Goal: Use online tool/utility: Utilize a website feature to perform a specific function

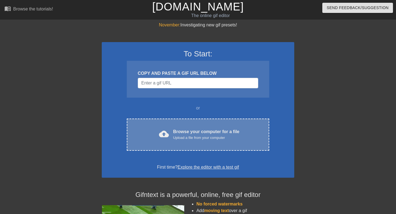
click at [188, 141] on div "cloud_upload Browse your computer for a file Upload a file from your computer C…" at bounding box center [198, 135] width 142 height 32
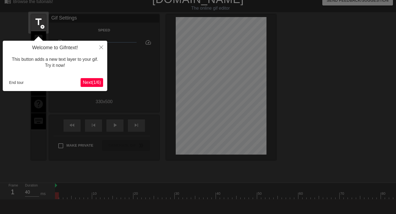
scroll to position [13, 0]
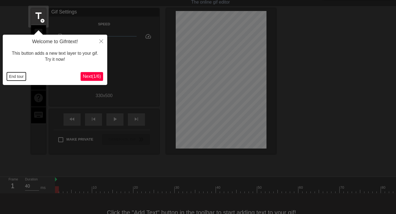
click at [18, 76] on button "End tour" at bounding box center [16, 76] width 19 height 8
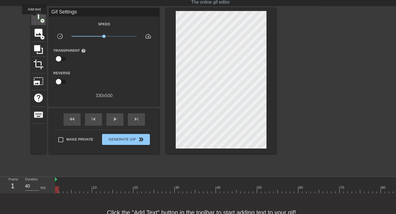
click at [35, 18] on span "title" at bounding box center [38, 16] width 10 height 10
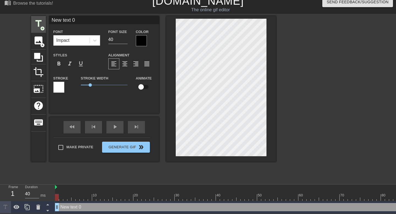
scroll to position [6, 0]
click at [73, 62] on span "format_italic" at bounding box center [70, 64] width 7 height 7
click at [70, 21] on input "New text 0" at bounding box center [104, 20] width 110 height 8
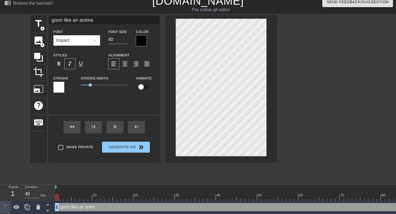
type input "goon like an animal"
drag, startPoint x: 89, startPoint y: 84, endPoint x: 99, endPoint y: 85, distance: 9.9
click at [99, 85] on span "2" at bounding box center [99, 84] width 3 height 3
drag, startPoint x: 100, startPoint y: 83, endPoint x: 95, endPoint y: 84, distance: 5.3
click at [95, 84] on span "1.5" at bounding box center [94, 84] width 3 height 3
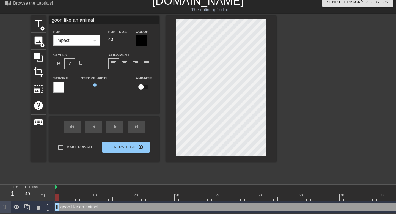
click at [139, 43] on div at bounding box center [141, 40] width 11 height 11
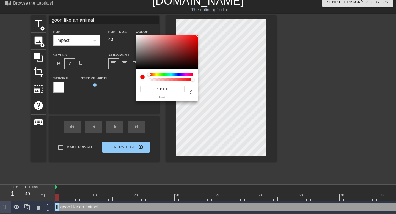
drag, startPoint x: 175, startPoint y: 42, endPoint x: 208, endPoint y: 31, distance: 34.8
click at [208, 31] on div "#FF0000 hex" at bounding box center [198, 107] width 396 height 214
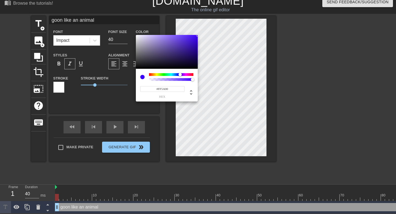
type input "#FF0000"
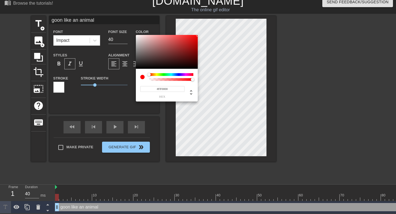
drag, startPoint x: 150, startPoint y: 75, endPoint x: 124, endPoint y: 76, distance: 25.9
click at [124, 76] on div "#FF0000 hex" at bounding box center [198, 107] width 396 height 214
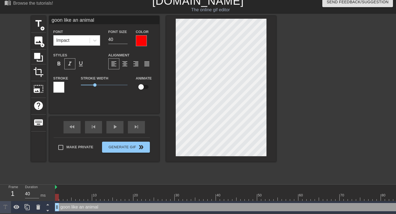
click at [57, 89] on div at bounding box center [58, 87] width 11 height 11
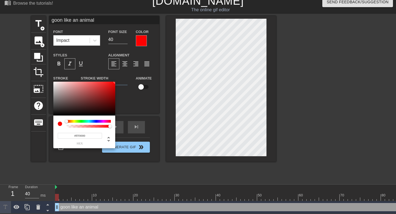
drag, startPoint x: 103, startPoint y: 92, endPoint x: 122, endPoint y: 74, distance: 26.5
click at [122, 74] on div "#FF0000 hex" at bounding box center [198, 107] width 396 height 214
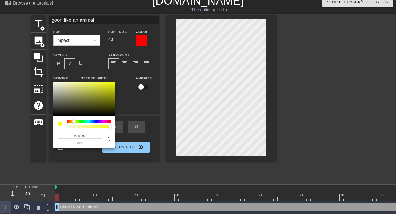
drag, startPoint x: 67, startPoint y: 120, endPoint x: 74, endPoint y: 121, distance: 6.7
click at [74, 121] on div at bounding box center [73, 121] width 3 height 3
click at [76, 138] on input "#F9FF00" at bounding box center [80, 136] width 44 height 6
type input "#Ffff00"
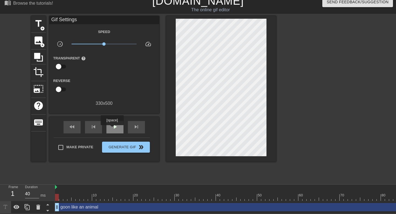
click at [113, 127] on span "play_arrow" at bounding box center [115, 126] width 7 height 7
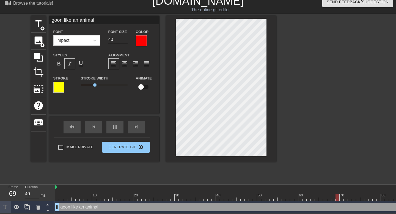
click at [341, 37] on div at bounding box center [324, 98] width 83 height 165
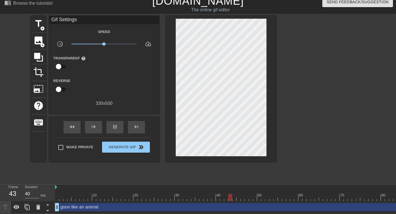
click at [285, 35] on div at bounding box center [324, 98] width 83 height 165
click at [39, 68] on span "crop" at bounding box center [38, 72] width 10 height 10
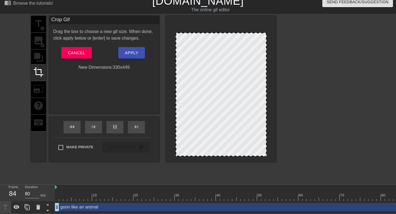
drag, startPoint x: 222, startPoint y: 19, endPoint x: 222, endPoint y: 33, distance: 14.0
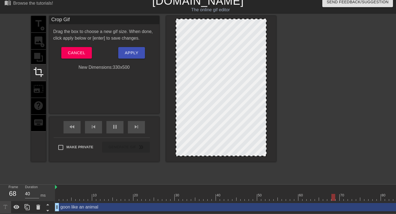
drag, startPoint x: 224, startPoint y: 34, endPoint x: 222, endPoint y: 15, distance: 18.5
click at [222, 16] on div at bounding box center [221, 89] width 110 height 146
click at [91, 53] on button "Cancel" at bounding box center [76, 53] width 31 height 12
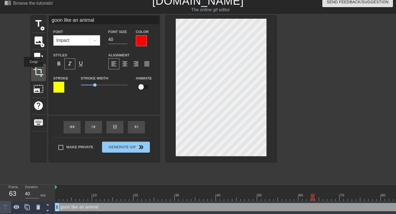
click at [36, 71] on span "crop" at bounding box center [38, 72] width 10 height 10
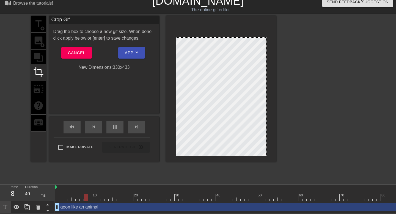
drag, startPoint x: 219, startPoint y: 19, endPoint x: 219, endPoint y: 38, distance: 18.4
click at [233, 53] on div at bounding box center [221, 96] width 91 height 119
click at [130, 51] on span "Apply" at bounding box center [131, 52] width 13 height 7
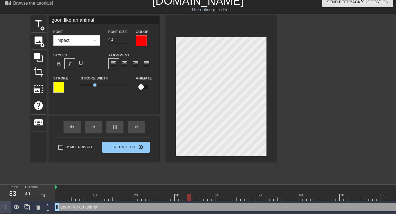
click at [266, 39] on div at bounding box center [221, 89] width 110 height 146
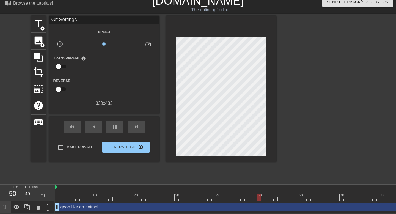
click at [290, 39] on div at bounding box center [324, 98] width 83 height 165
type input "40"
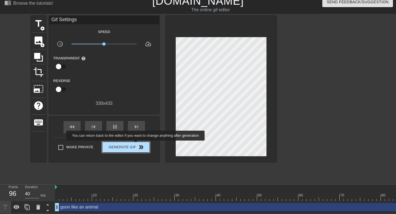
click at [139, 144] on span "double_arrow" at bounding box center [141, 147] width 7 height 7
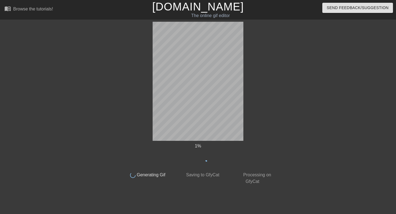
scroll to position [0, 0]
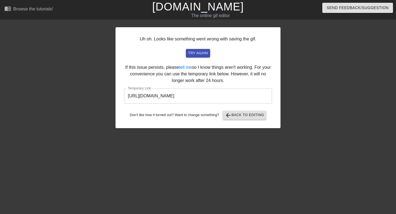
click at [198, 100] on input "https://www.gifntext.com/temp_generations/GSFag9FY.gif" at bounding box center [198, 95] width 148 height 15
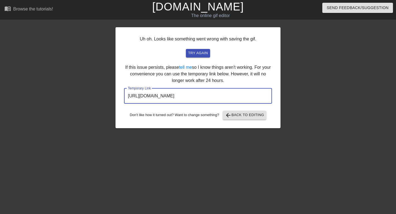
click at [198, 100] on input "https://www.gifntext.com/temp_generations/GSFag9FY.gif" at bounding box center [198, 95] width 148 height 15
click at [189, 5] on link "[DOMAIN_NAME]" at bounding box center [198, 7] width 92 height 12
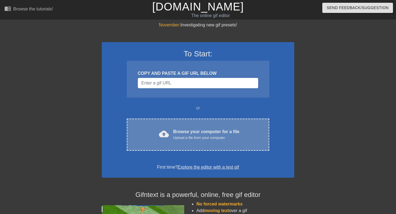
click at [153, 130] on div "cloud_upload Browse your computer for a file Upload a file from your computer" at bounding box center [197, 134] width 119 height 12
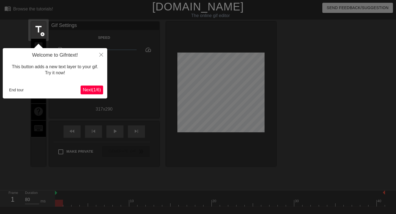
scroll to position [13, 0]
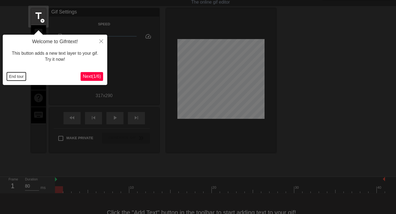
click at [22, 76] on button "End tour" at bounding box center [16, 76] width 19 height 8
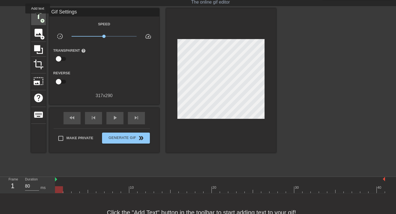
click at [38, 17] on span "title" at bounding box center [38, 16] width 10 height 10
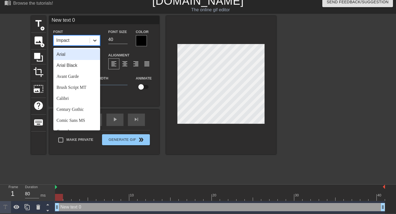
click at [95, 37] on div at bounding box center [95, 40] width 10 height 10
click at [73, 63] on div "Arial Black" at bounding box center [76, 65] width 47 height 11
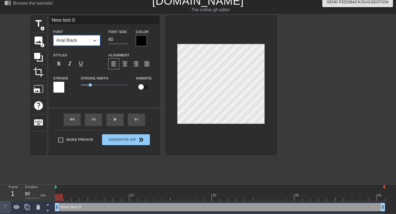
click at [81, 20] on input "New text 0" at bounding box center [104, 20] width 110 height 8
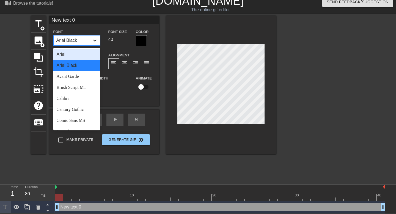
click at [94, 37] on div at bounding box center [95, 40] width 10 height 10
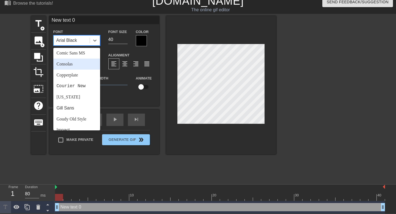
scroll to position [69, 0]
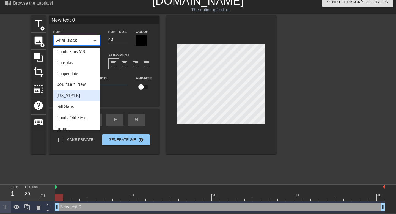
click at [69, 94] on div "Georgia" at bounding box center [76, 95] width 47 height 11
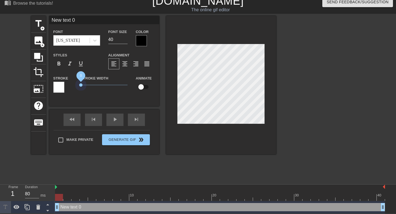
drag, startPoint x: 89, startPoint y: 85, endPoint x: 77, endPoint y: 85, distance: 12.1
click at [77, 85] on div "Stroke Width 0" at bounding box center [104, 86] width 55 height 23
click at [83, 21] on input "New text 0" at bounding box center [104, 20] width 110 height 8
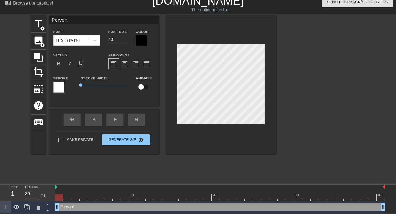
type input "Pervert."
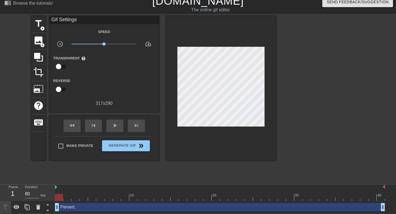
click at [301, 58] on div at bounding box center [324, 98] width 83 height 165
click at [114, 124] on span "play_arrow" at bounding box center [115, 125] width 7 height 7
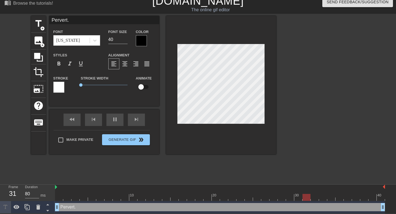
click at [309, 68] on div at bounding box center [324, 98] width 83 height 165
click at [142, 40] on div at bounding box center [141, 40] width 11 height 11
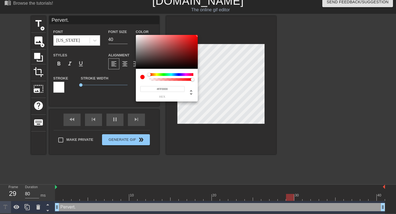
drag, startPoint x: 175, startPoint y: 46, endPoint x: 206, endPoint y: 31, distance: 34.6
click at [206, 31] on div "#FF0000 hex" at bounding box center [198, 107] width 396 height 214
type input "#DC00FF"
click at [185, 74] on div at bounding box center [171, 74] width 44 height 3
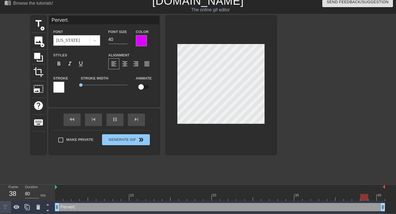
click at [144, 42] on div at bounding box center [141, 40] width 11 height 11
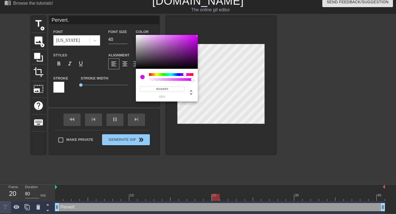
drag, startPoint x: 166, startPoint y: 45, endPoint x: 209, endPoint y: 29, distance: 46.8
click at [209, 29] on div "#DA00FF hex" at bounding box center [198, 107] width 396 height 214
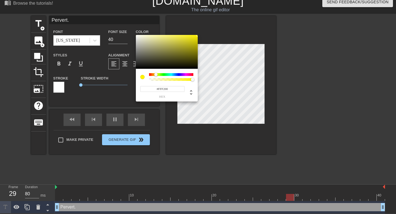
type input "#FFFC00"
drag, startPoint x: 185, startPoint y: 74, endPoint x: 156, endPoint y: 72, distance: 28.5
click at [156, 72] on div "#FFFC00 hex" at bounding box center [167, 85] width 62 height 33
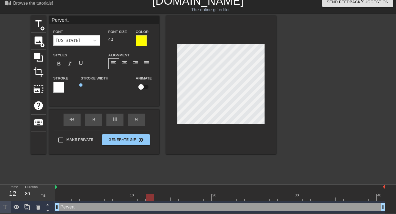
click at [58, 86] on div at bounding box center [58, 87] width 11 height 11
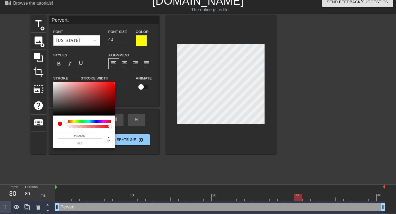
type input "#FF0000"
drag, startPoint x: 96, startPoint y: 86, endPoint x: 129, endPoint y: 77, distance: 34.0
click at [129, 77] on div "#FF0000 hex" at bounding box center [198, 107] width 396 height 214
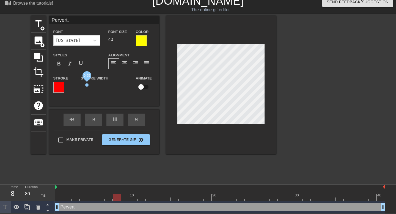
drag, startPoint x: 81, startPoint y: 84, endPoint x: 87, endPoint y: 84, distance: 5.5
click at [87, 84] on span "0.65" at bounding box center [86, 84] width 3 height 3
click at [58, 86] on div at bounding box center [58, 87] width 11 height 11
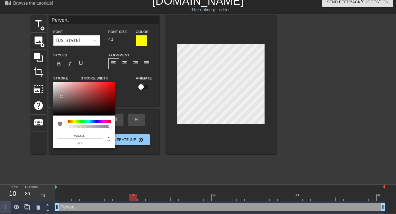
type input "#000000"
drag, startPoint x: 61, startPoint y: 97, endPoint x: 55, endPoint y: 127, distance: 31.2
click at [55, 127] on div "#000000 hex" at bounding box center [84, 115] width 62 height 67
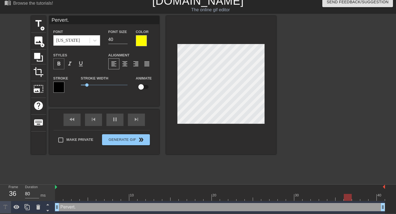
click at [58, 64] on span "format_bold" at bounding box center [59, 64] width 7 height 7
click at [125, 38] on input "41" at bounding box center [117, 39] width 19 height 9
click at [125, 38] on input "42" at bounding box center [117, 39] width 19 height 9
click at [125, 38] on input "43" at bounding box center [117, 39] width 19 height 9
click at [125, 38] on input "44" at bounding box center [117, 39] width 19 height 9
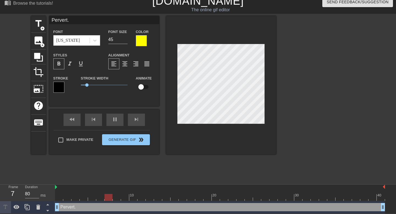
type input "45"
click at [125, 38] on input "45" at bounding box center [117, 39] width 19 height 9
drag, startPoint x: 86, startPoint y: 84, endPoint x: 92, endPoint y: 84, distance: 6.3
click at [92, 84] on span "1.25" at bounding box center [92, 84] width 3 height 3
click at [302, 73] on div at bounding box center [324, 98] width 83 height 165
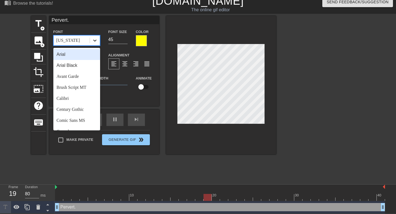
click at [96, 39] on icon at bounding box center [95, 41] width 6 height 6
click at [69, 64] on div "Arial Black" at bounding box center [76, 65] width 47 height 11
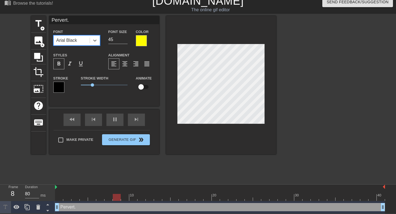
click at [310, 57] on div at bounding box center [324, 98] width 83 height 165
click at [360, 57] on div at bounding box center [324, 98] width 83 height 165
drag, startPoint x: 92, startPoint y: 85, endPoint x: 100, endPoint y: 86, distance: 8.1
click at [100, 86] on span "2.05" at bounding box center [99, 84] width 3 height 3
click at [97, 84] on span "1.75" at bounding box center [96, 84] width 3 height 3
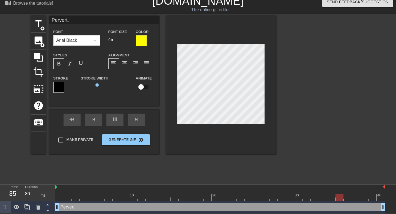
click at [295, 70] on div at bounding box center [324, 98] width 83 height 165
click at [143, 44] on div at bounding box center [141, 40] width 11 height 11
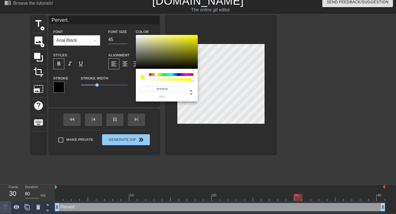
drag, startPoint x: 166, startPoint y: 56, endPoint x: 207, endPoint y: 28, distance: 49.7
click at [207, 28] on div "#FFFF00 hex" at bounding box center [198, 107] width 396 height 214
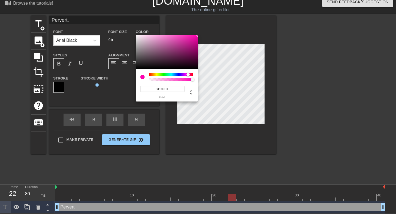
drag, startPoint x: 154, startPoint y: 75, endPoint x: 188, endPoint y: 75, distance: 34.4
click at [188, 75] on div at bounding box center [171, 74] width 44 height 3
click at [166, 90] on input "#FF00B0" at bounding box center [162, 89] width 44 height 6
type input "#FF00FF"
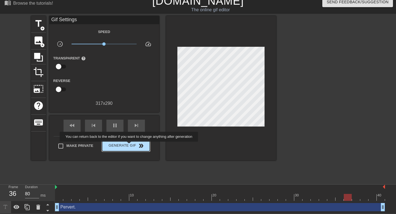
click at [133, 145] on span "Generate Gif double_arrow" at bounding box center [125, 145] width 43 height 7
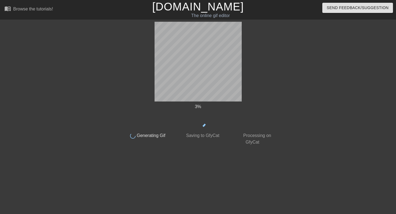
scroll to position [0, 0]
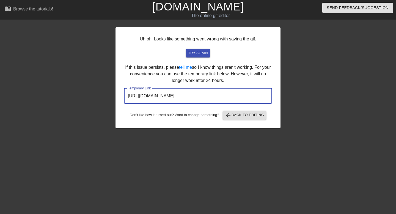
click at [197, 100] on input "https://www.gifntext.com/temp_generations/k4EluzxN.gif" at bounding box center [198, 95] width 148 height 15
